Goal: Task Accomplishment & Management: Manage account settings

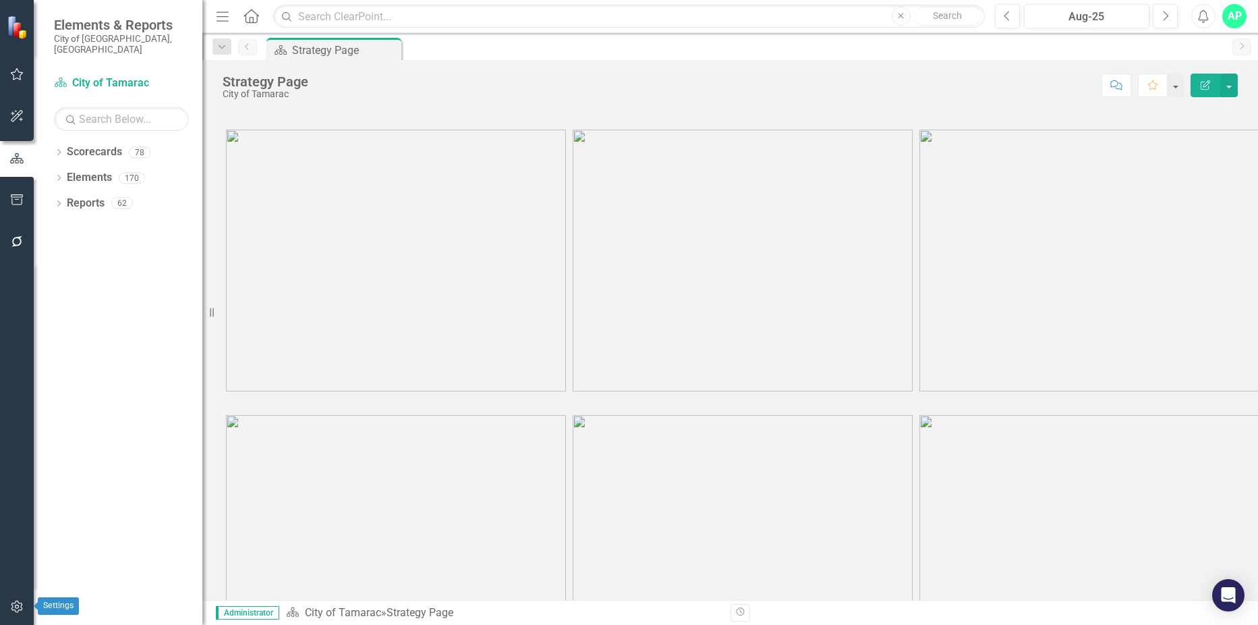
click at [24, 603] on button "button" at bounding box center [17, 607] width 30 height 28
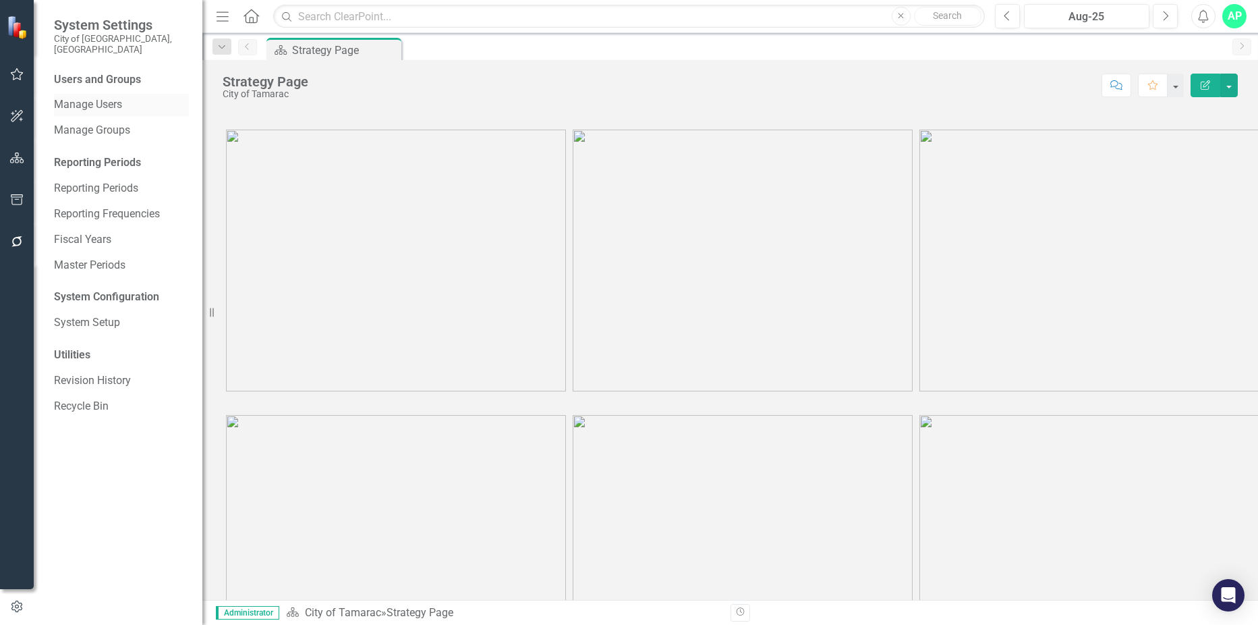
click at [111, 97] on link "Manage Users" at bounding box center [121, 105] width 135 height 16
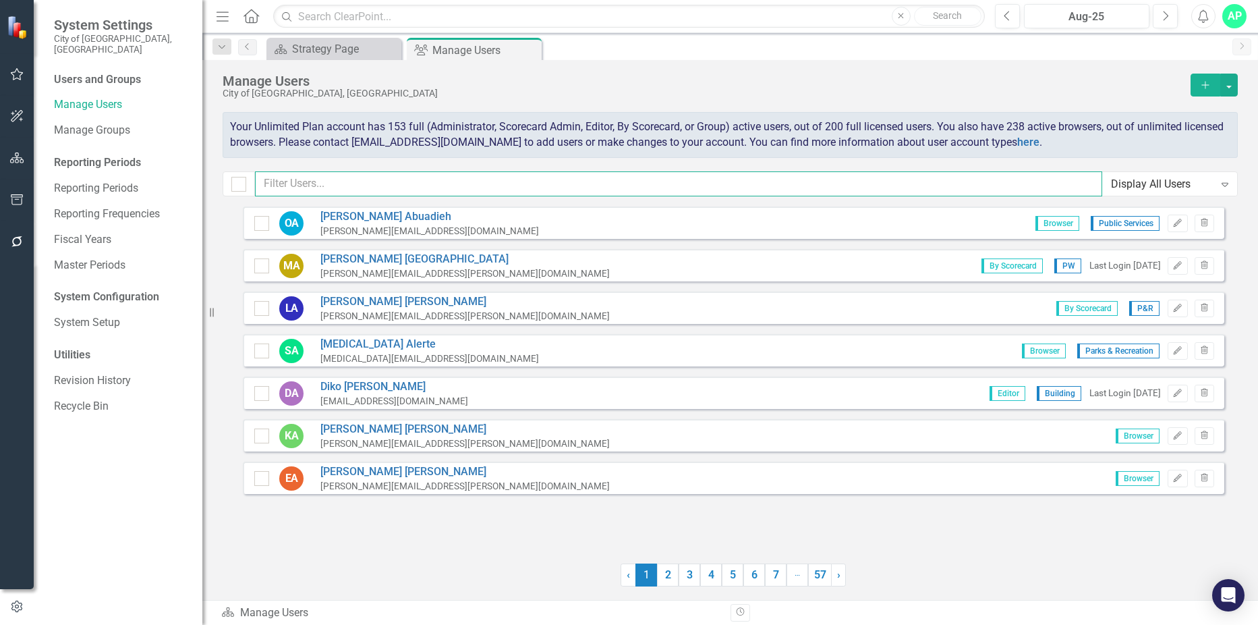
click at [424, 185] on input "text" at bounding box center [678, 183] width 847 height 25
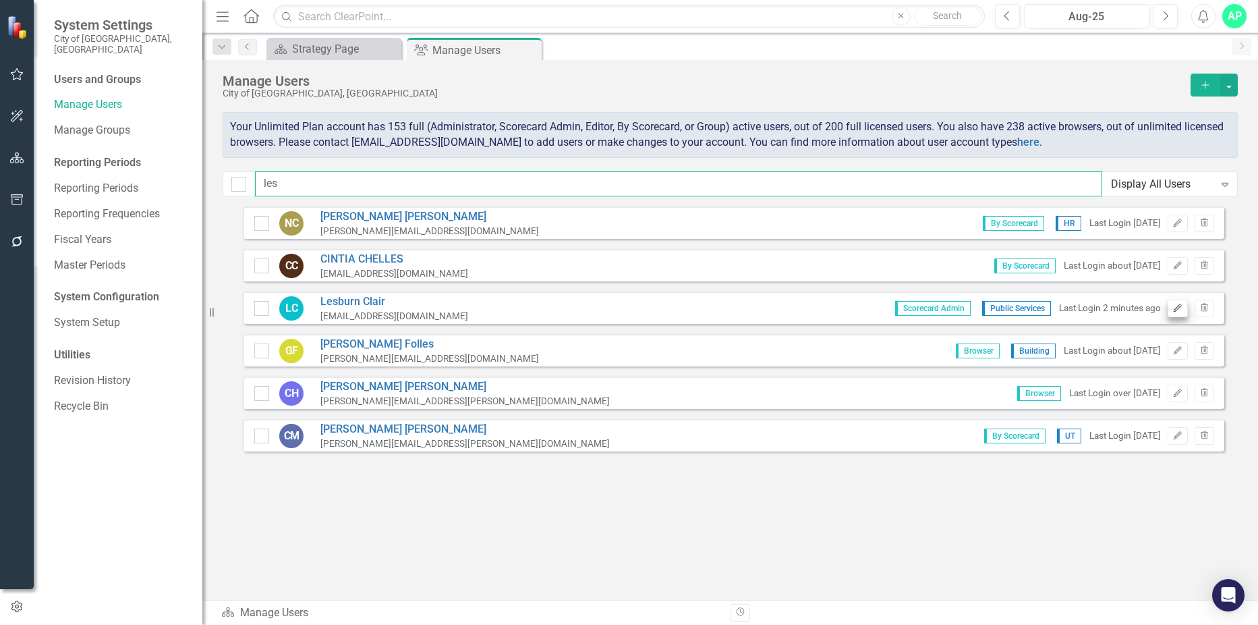
type input "les"
click at [1178, 311] on icon "Edit" at bounding box center [1177, 308] width 10 height 8
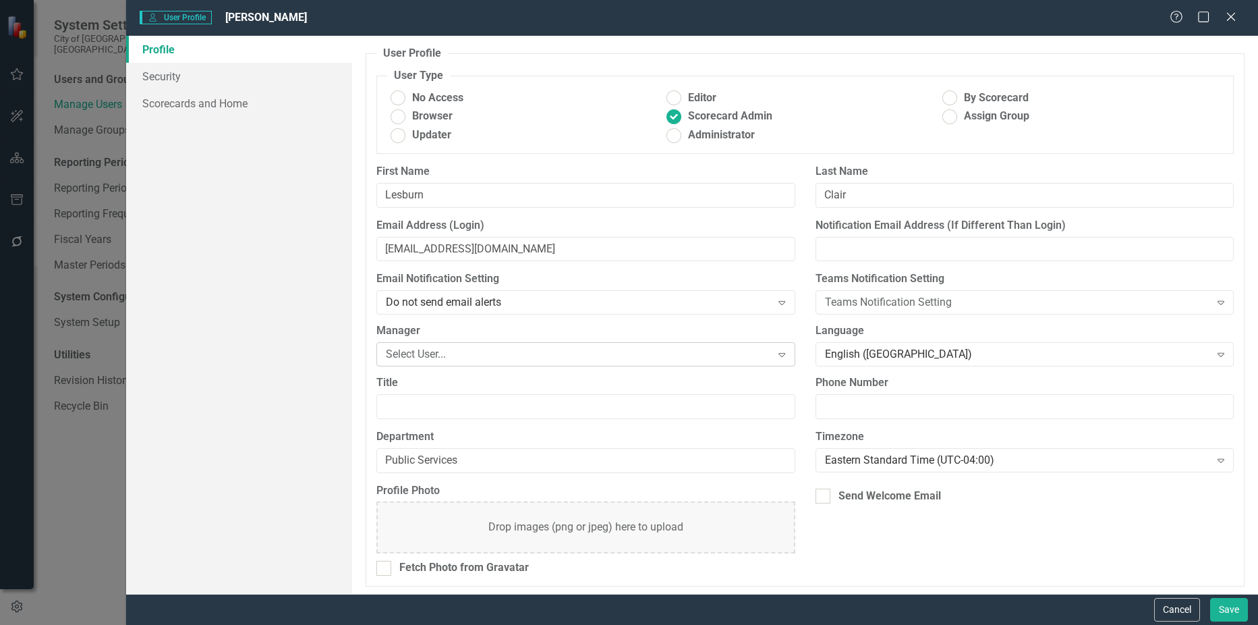
click at [567, 353] on div "Select User..." at bounding box center [578, 355] width 385 height 16
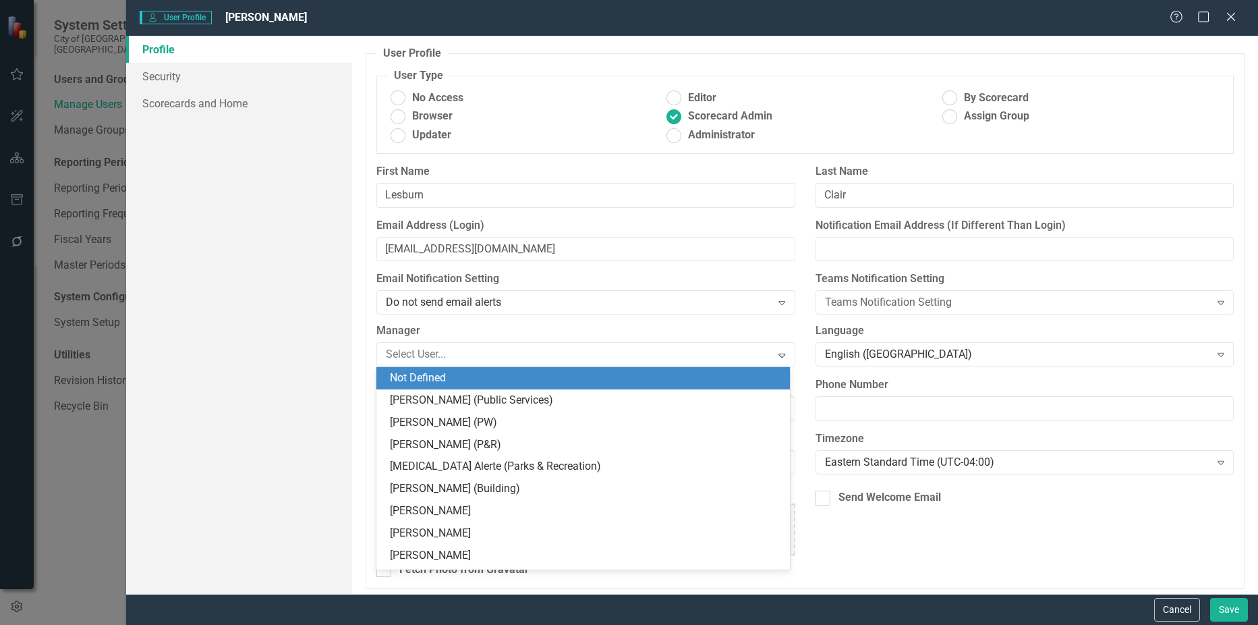
click at [581, 338] on label "Manager" at bounding box center [585, 331] width 418 height 16
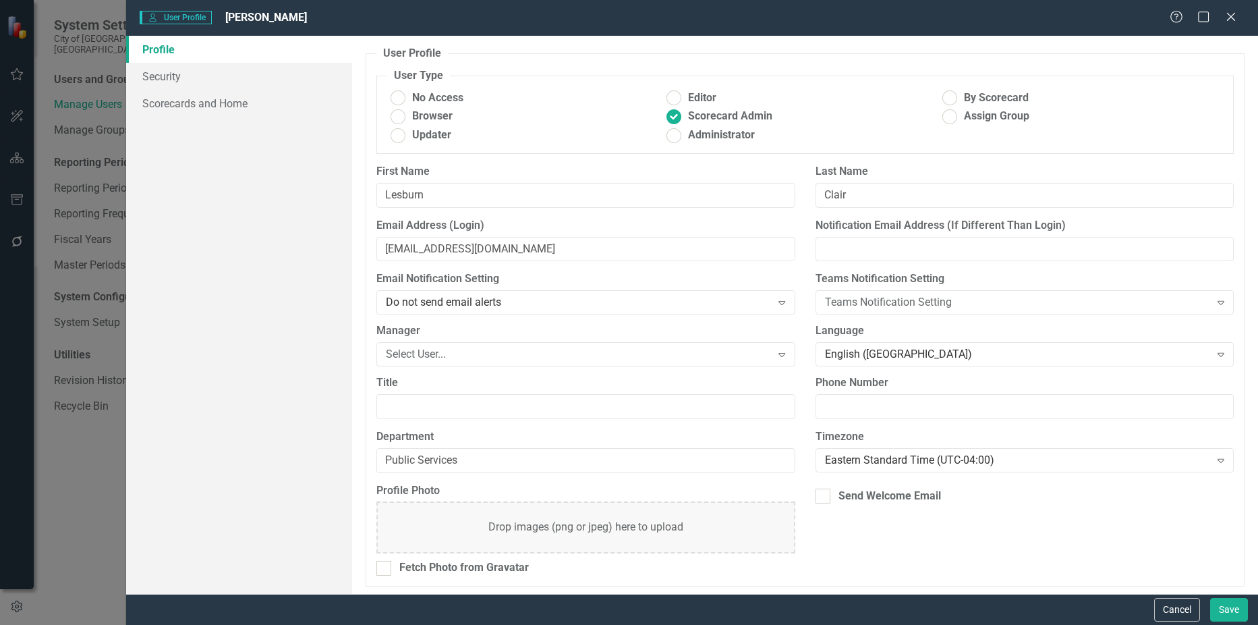
scroll to position [3, 0]
click at [1160, 615] on button "Cancel" at bounding box center [1177, 610] width 46 height 24
